Goal: Task Accomplishment & Management: Use online tool/utility

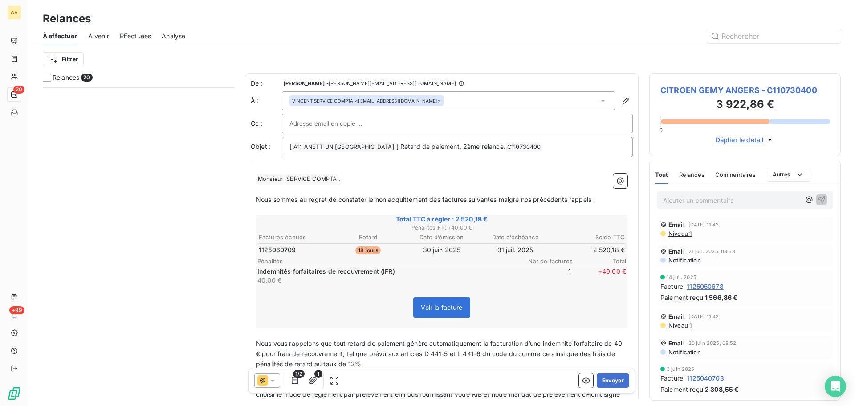
scroll to position [312, 185]
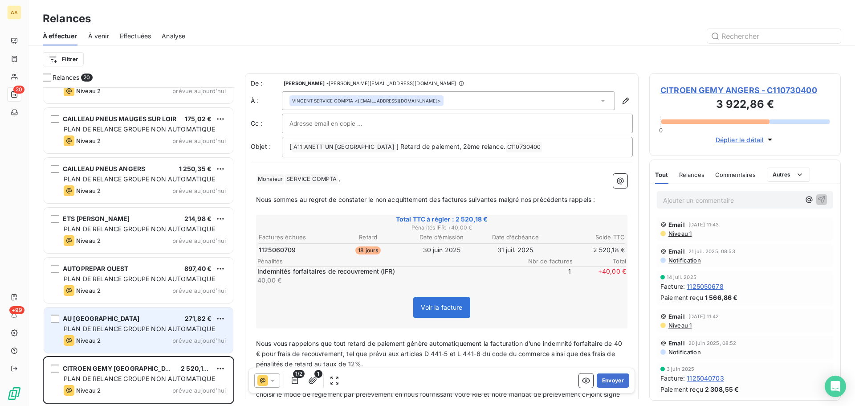
click at [130, 329] on span "PLAN DE RELANCE GROUPE NON AUTOMATIQUE" at bounding box center [139, 329] width 151 height 8
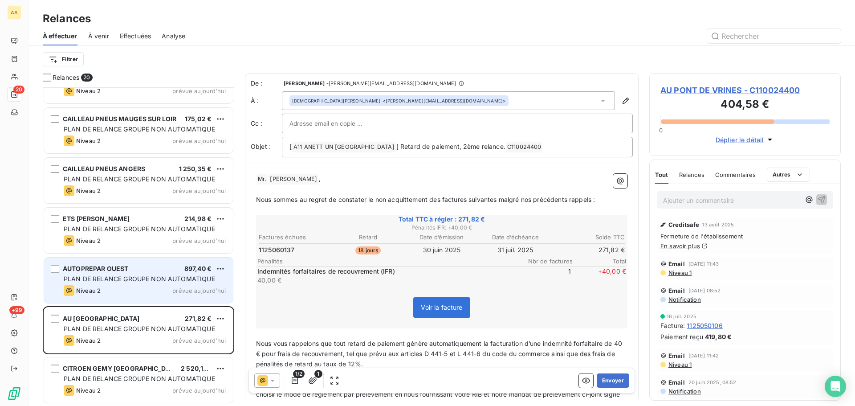
click at [160, 281] on span "PLAN DE RELANCE GROUPE NON AUTOMATIQUE" at bounding box center [139, 279] width 151 height 8
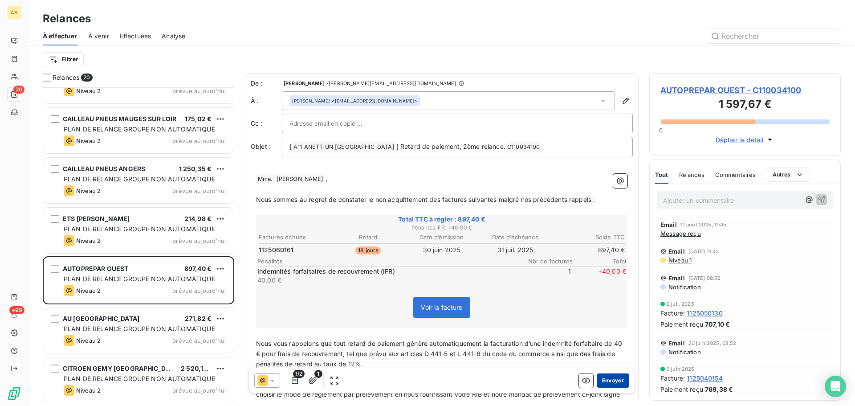
click at [603, 383] on button "Envoyer" at bounding box center [613, 380] width 33 height 14
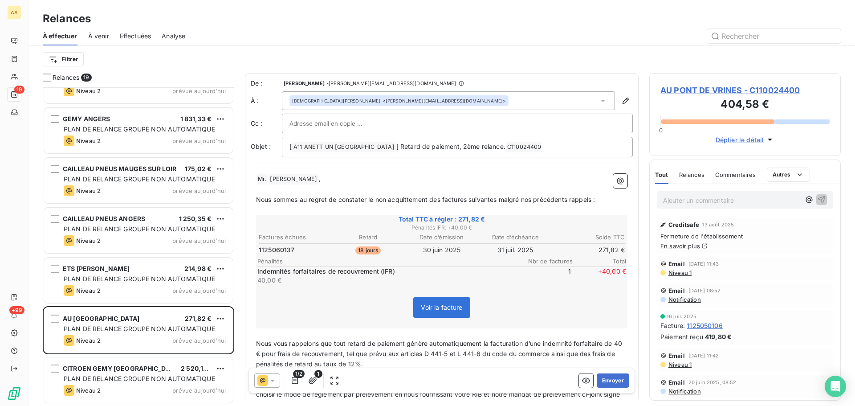
scroll to position [629, 0]
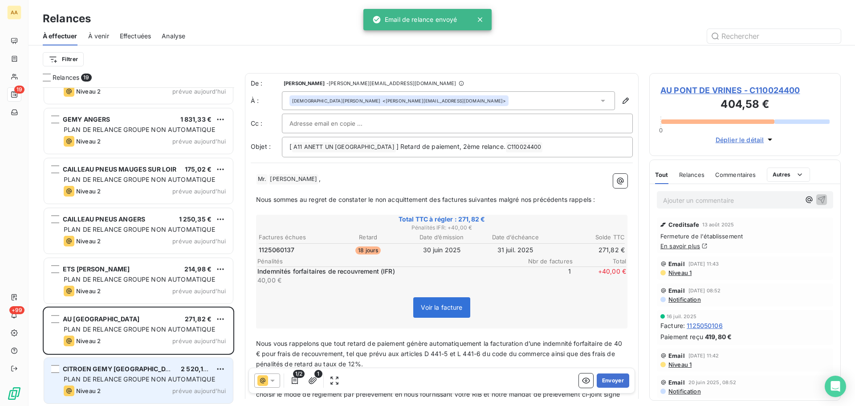
click at [173, 383] on div "CITROEN GEMY ANGERS 2 520,18 € PLAN DE RELANCE GROUPE NON AUTOMATIQUE Niveau 2 …" at bounding box center [138, 380] width 189 height 45
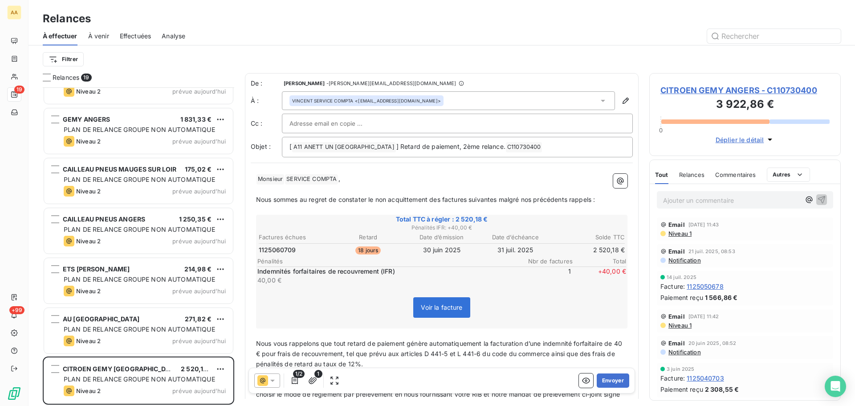
click at [288, 180] on span "SERVICE COMPTA ﻿" at bounding box center [311, 179] width 53 height 10
click at [285, 178] on span "SERVICE COMPTA ﻿" at bounding box center [311, 179] width 53 height 10
click at [287, 181] on span "SERVICE COMPTA ﻿" at bounding box center [311, 179] width 53 height 10
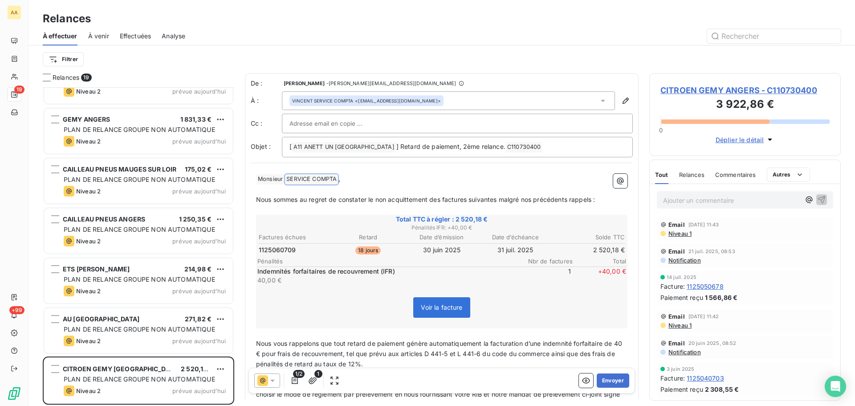
click at [287, 181] on span "SERVICE COMPTA ﻿" at bounding box center [311, 179] width 53 height 10
click at [291, 176] on span "SERVICE COMPTA ﻿" at bounding box center [311, 179] width 53 height 10
click at [292, 180] on span "SERVICE COMPTA ﻿" at bounding box center [311, 179] width 53 height 10
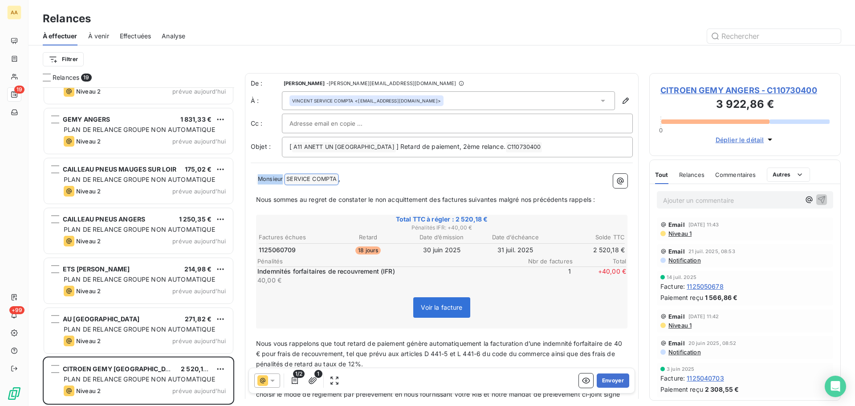
click at [292, 180] on span "SERVICE COMPTA ﻿" at bounding box center [311, 179] width 53 height 10
click at [293, 180] on span "SERVICE COMPTA ﻿" at bounding box center [311, 179] width 53 height 10
click at [281, 180] on span "Monsieur ﻿" at bounding box center [271, 179] width 28 height 10
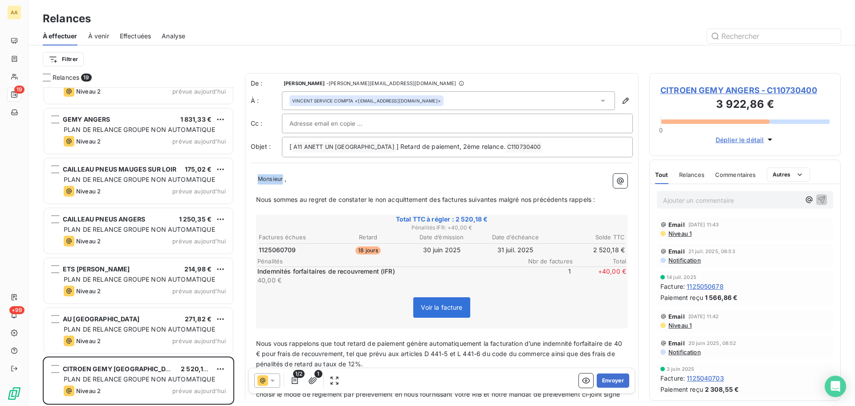
drag, startPoint x: 283, startPoint y: 179, endPoint x: 240, endPoint y: 177, distance: 43.2
click at [240, 177] on div "Relances 19 SIPAP OUDIN IMPRIMERIE SA 1 350,98 € PLAN DE RELANCE GROUPE NON AUT…" at bounding box center [442, 239] width 827 height 333
click at [269, 176] on span "Monsieur ﻿" at bounding box center [271, 179] width 28 height 10
click at [271, 179] on span "Monsieur ﻿" at bounding box center [271, 179] width 28 height 10
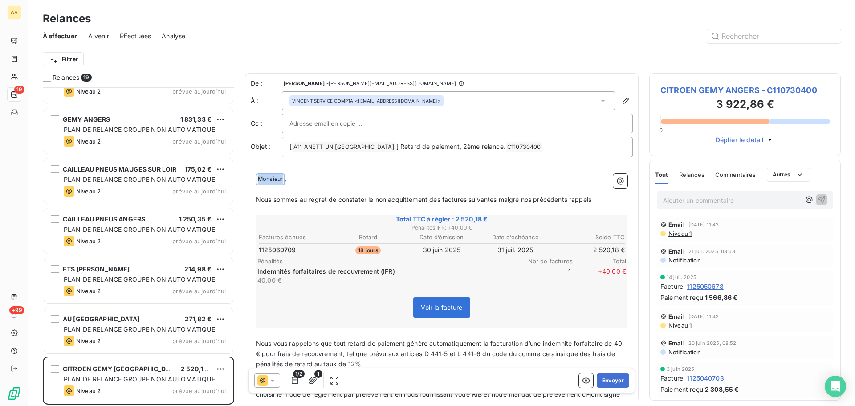
click at [271, 179] on span "Monsieur ﻿" at bounding box center [271, 179] width 28 height 10
click at [284, 176] on span "Monsieur ﻿" at bounding box center [271, 179] width 28 height 10
click at [275, 177] on span "Monsieur ﻿" at bounding box center [271, 179] width 28 height 10
click at [609, 381] on button "Envoyer" at bounding box center [613, 380] width 33 height 14
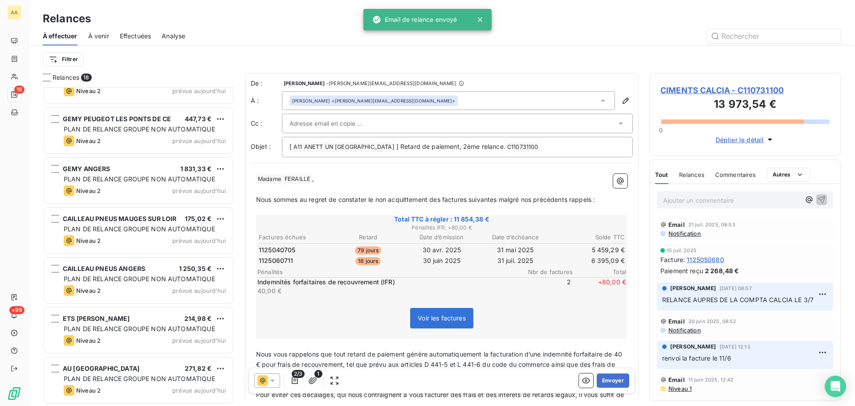
scroll to position [579, 0]
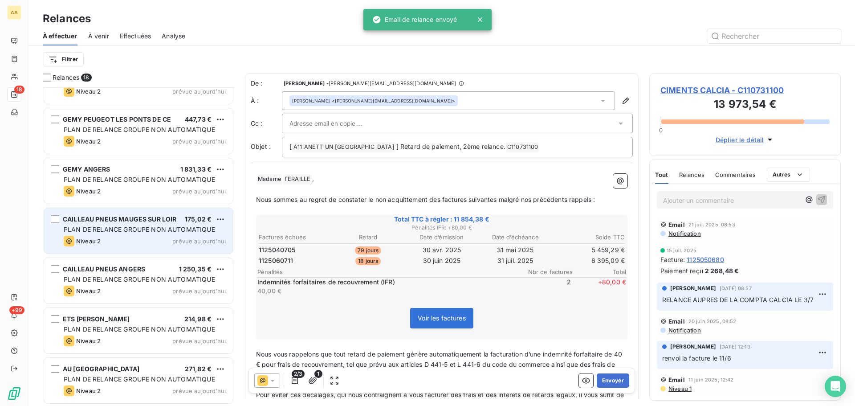
click at [138, 230] on span "PLAN DE RELANCE GROUPE NON AUTOMATIQUE" at bounding box center [139, 229] width 151 height 8
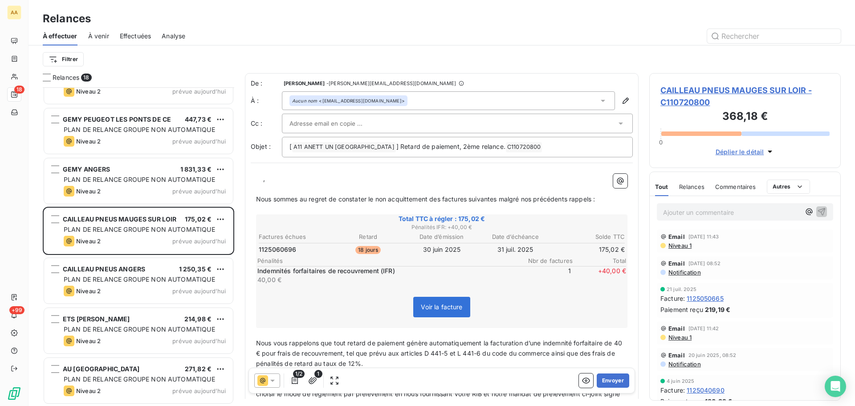
click at [257, 175] on p "﻿ ﻿ ﻿ ﻿ ," at bounding box center [441, 179] width 371 height 10
click at [610, 385] on button "Envoyer" at bounding box center [613, 380] width 33 height 14
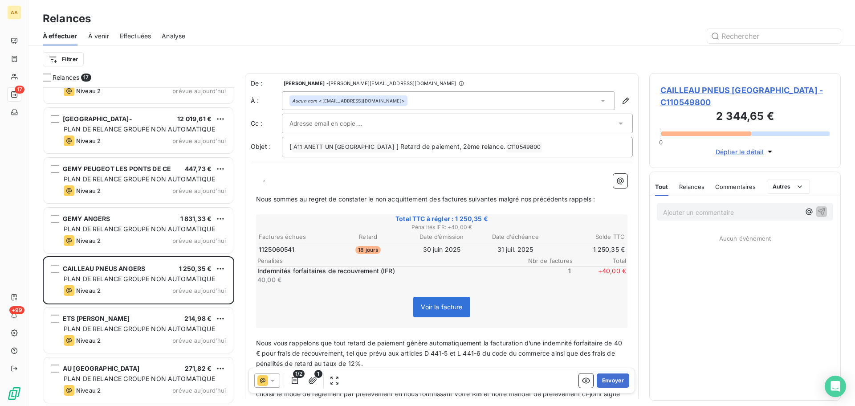
scroll to position [530, 0]
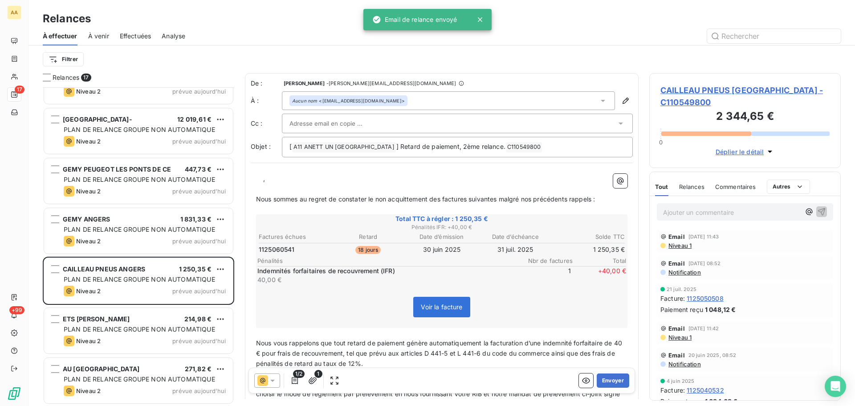
drag, startPoint x: 245, startPoint y: 185, endPoint x: 249, endPoint y: 183, distance: 4.8
click at [249, 184] on div "De : [PERSON_NAME] - [PERSON_NAME][EMAIL_ADDRESS][DOMAIN_NAME] À : Aucun nom <[…" at bounding box center [442, 295] width 394 height 445
click at [257, 181] on p "﻿ ﻿ ﻿ ﻿ ," at bounding box center [441, 179] width 371 height 10
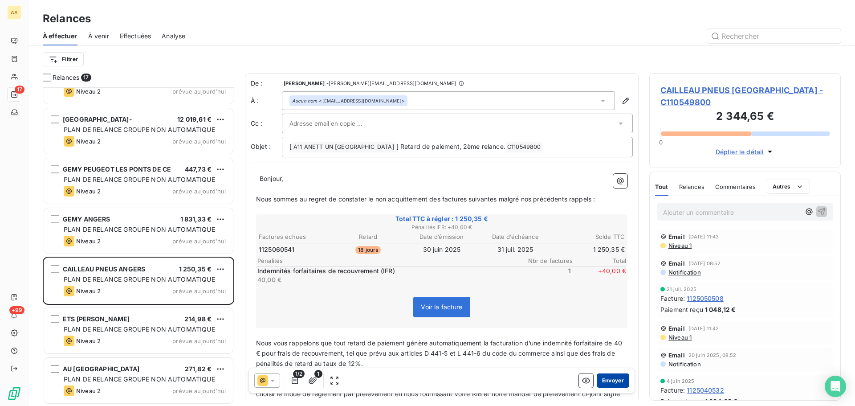
click at [602, 383] on button "Envoyer" at bounding box center [613, 380] width 33 height 14
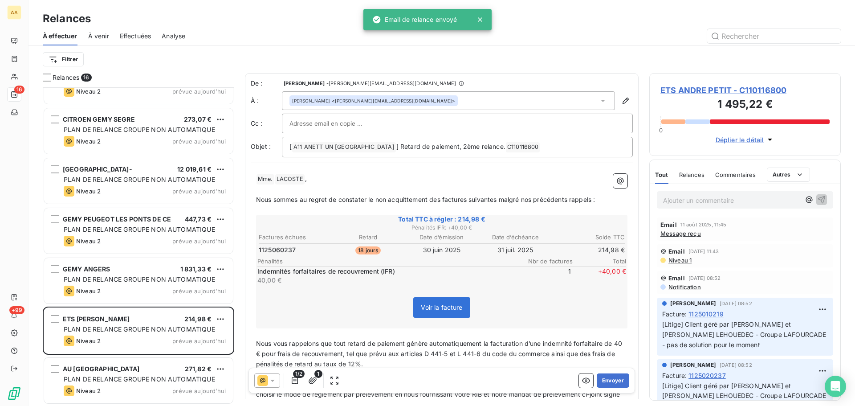
scroll to position [480, 0]
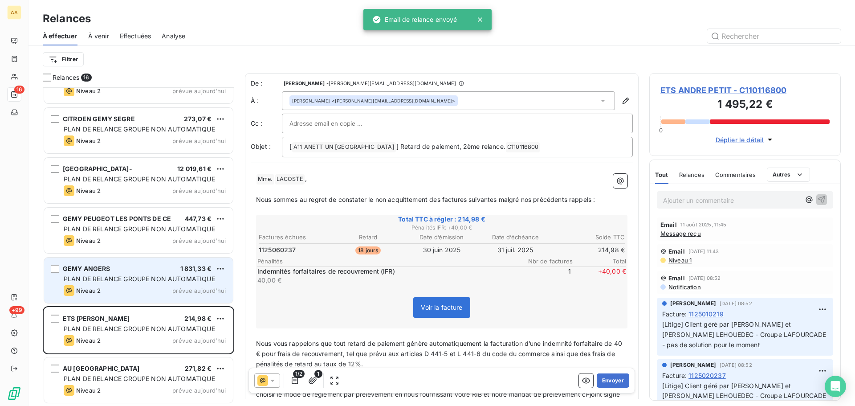
click at [122, 272] on div "GEMY ANGERS 1 831,33 €" at bounding box center [145, 269] width 162 height 8
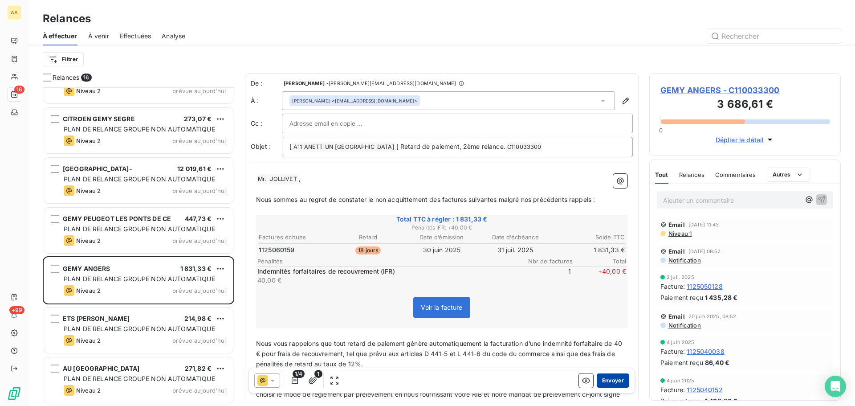
click at [611, 380] on button "Envoyer" at bounding box center [613, 380] width 33 height 14
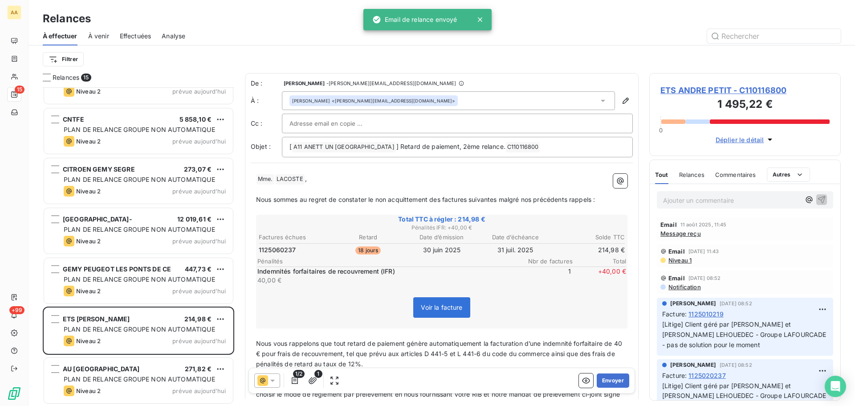
scroll to position [430, 0]
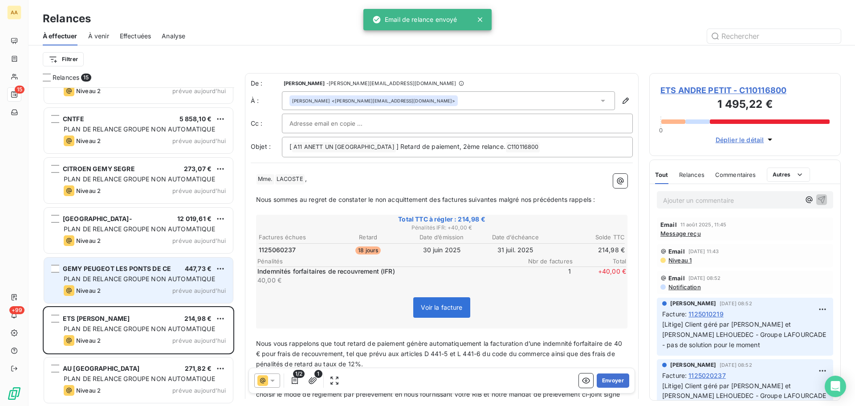
click at [121, 277] on span "PLAN DE RELANCE GROUPE NON AUTOMATIQUE" at bounding box center [139, 279] width 151 height 8
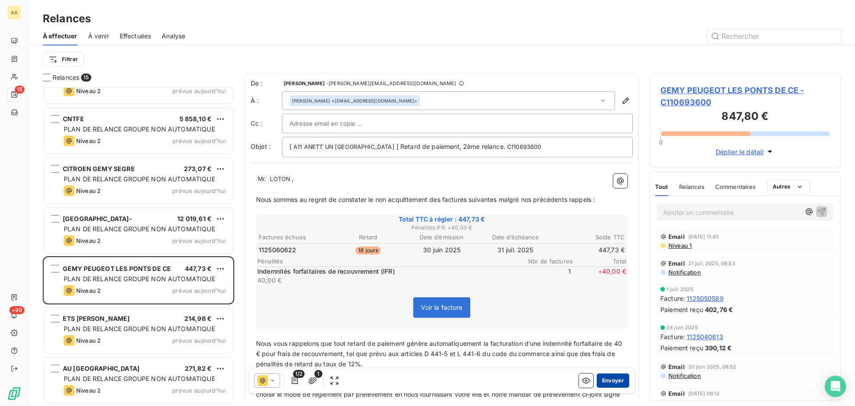
click at [612, 383] on button "Envoyer" at bounding box center [613, 380] width 33 height 14
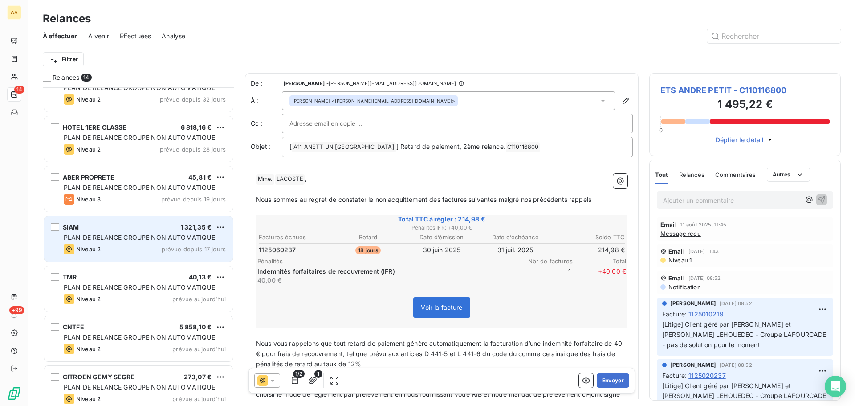
scroll to position [223, 0]
click at [120, 240] on div "PLAN DE RELANCE GROUPE NON AUTOMATIQUE" at bounding box center [145, 236] width 162 height 9
